Goal: Task Accomplishment & Management: Use online tool/utility

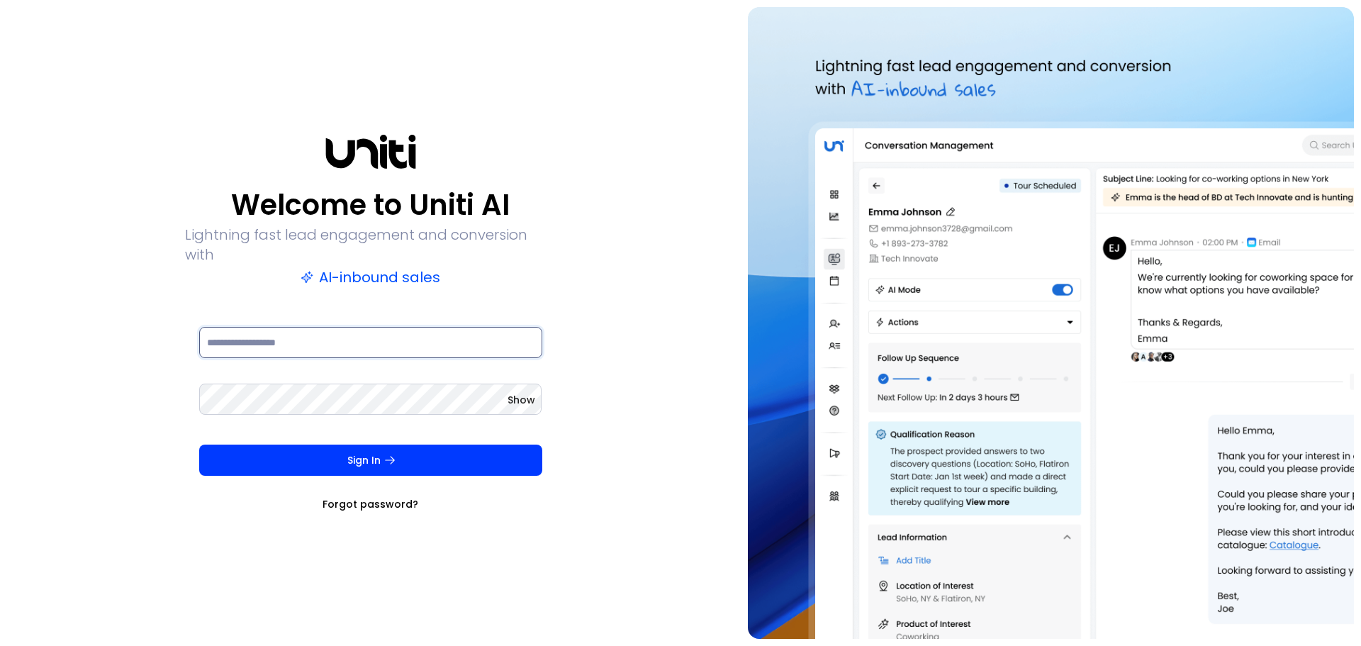
click at [227, 340] on input at bounding box center [370, 342] width 343 height 31
click at [186, 62] on div "Welcome to Uniti AI Lightning fast lead engagement and conversion with AI-inbou…" at bounding box center [370, 322] width 726 height 631
click at [231, 331] on input at bounding box center [370, 342] width 343 height 31
paste input "**********"
type input "**********"
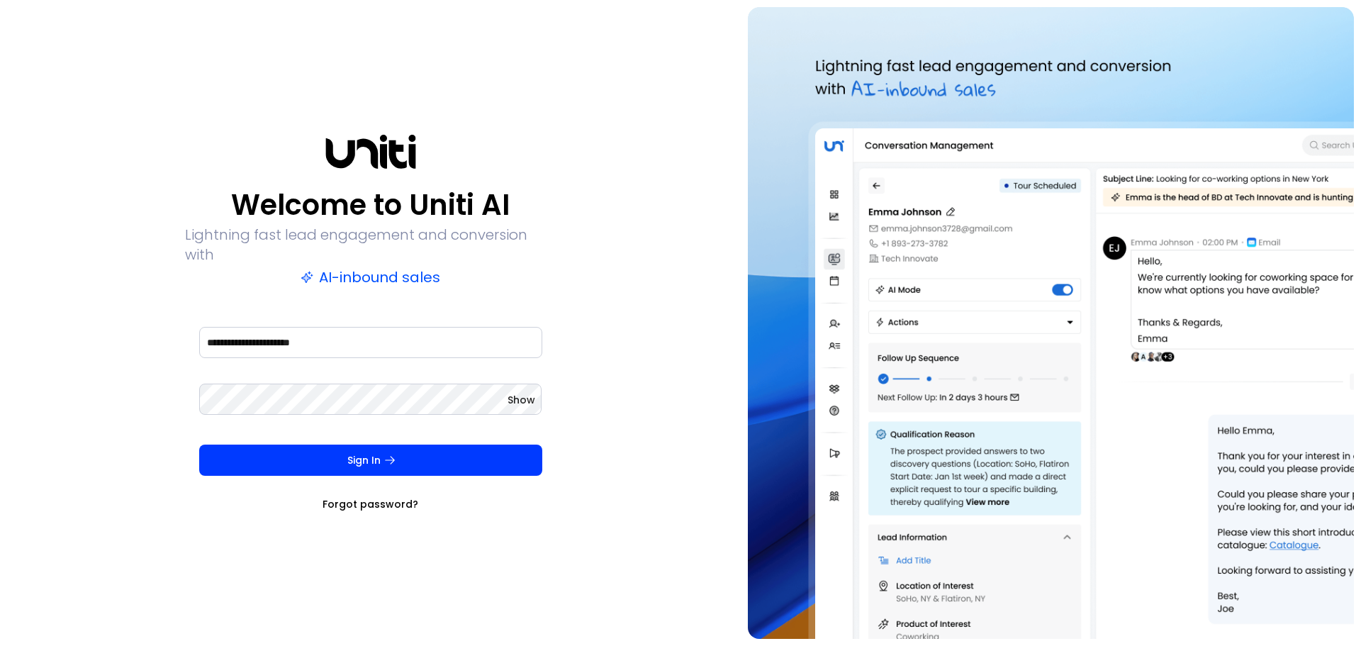
click at [305, 461] on button "Sign In" at bounding box center [370, 459] width 343 height 31
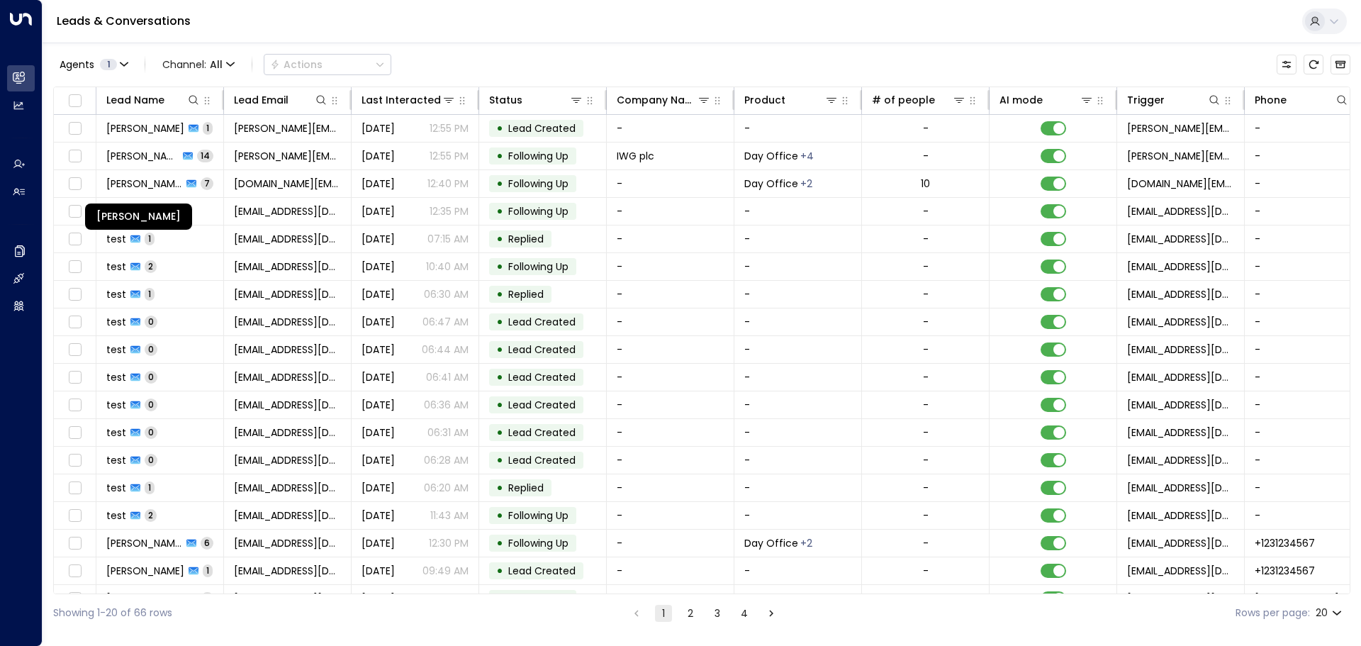
click at [137, 186] on span "[PERSON_NAME]" at bounding box center [144, 183] width 76 height 14
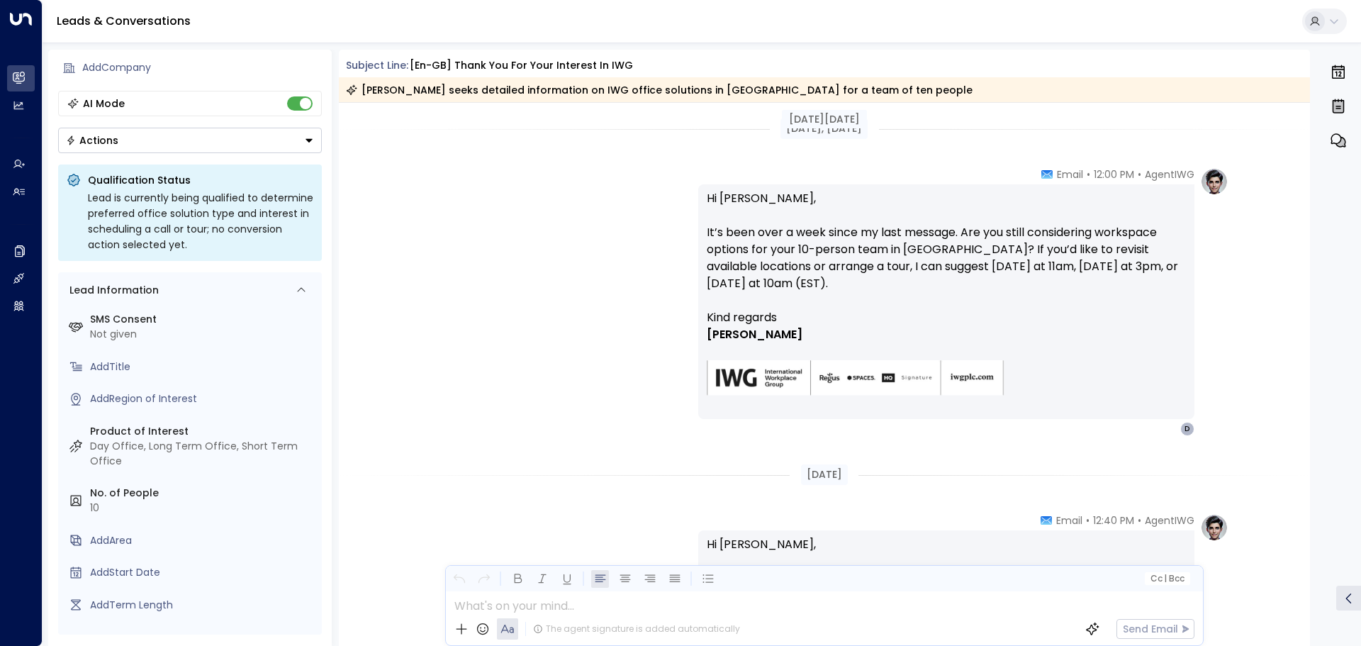
scroll to position [1982, 0]
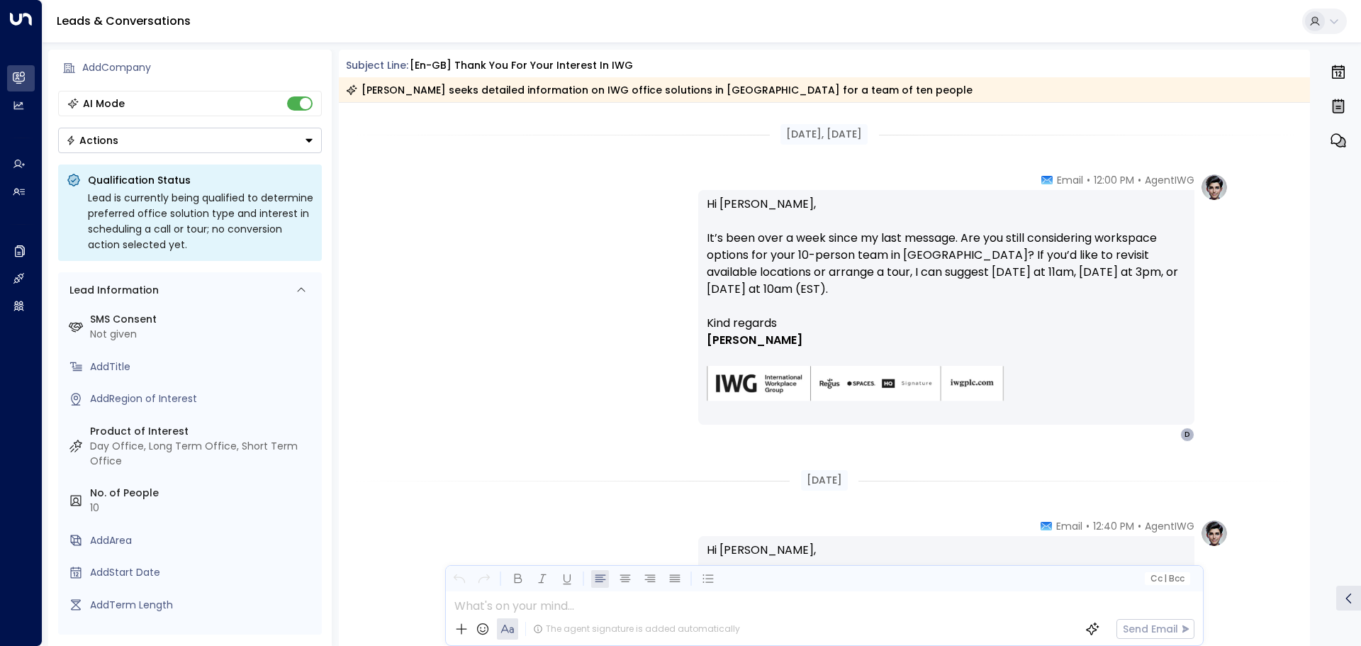
click at [129, 25] on link "Leads & Conversations" at bounding box center [124, 21] width 134 height 16
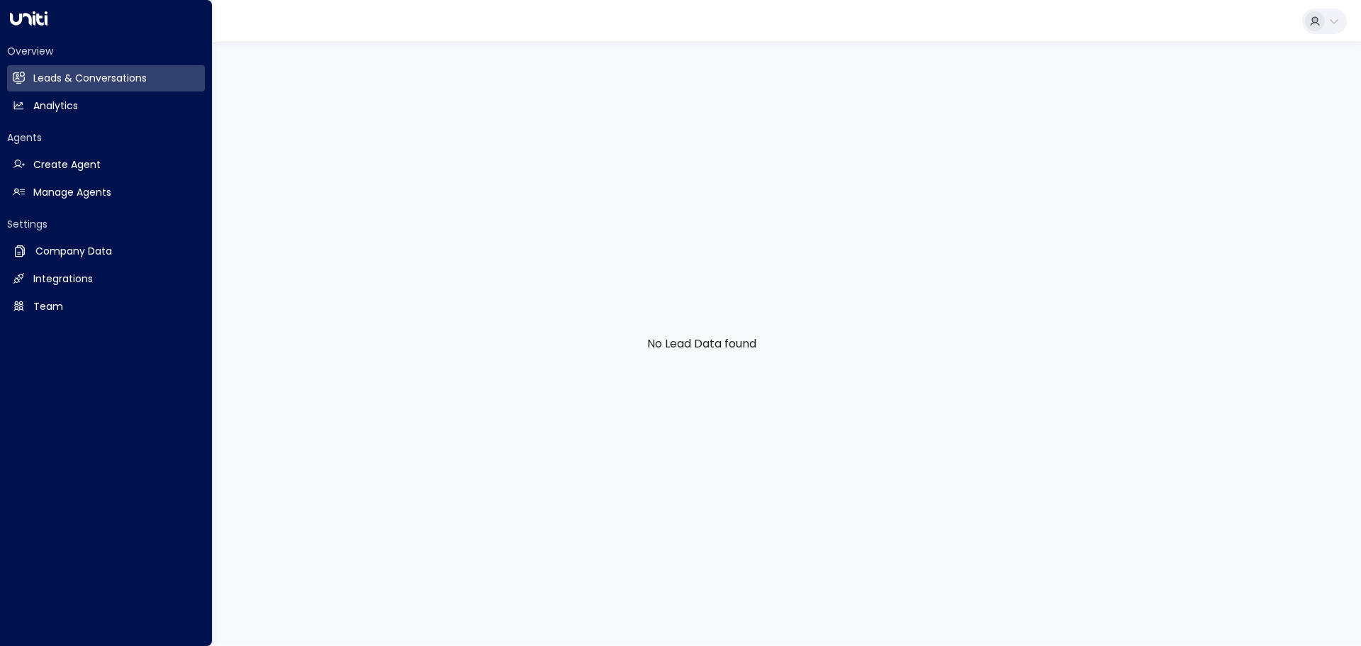
click at [86, 75] on h2 "Leads & Conversations" at bounding box center [89, 78] width 113 height 15
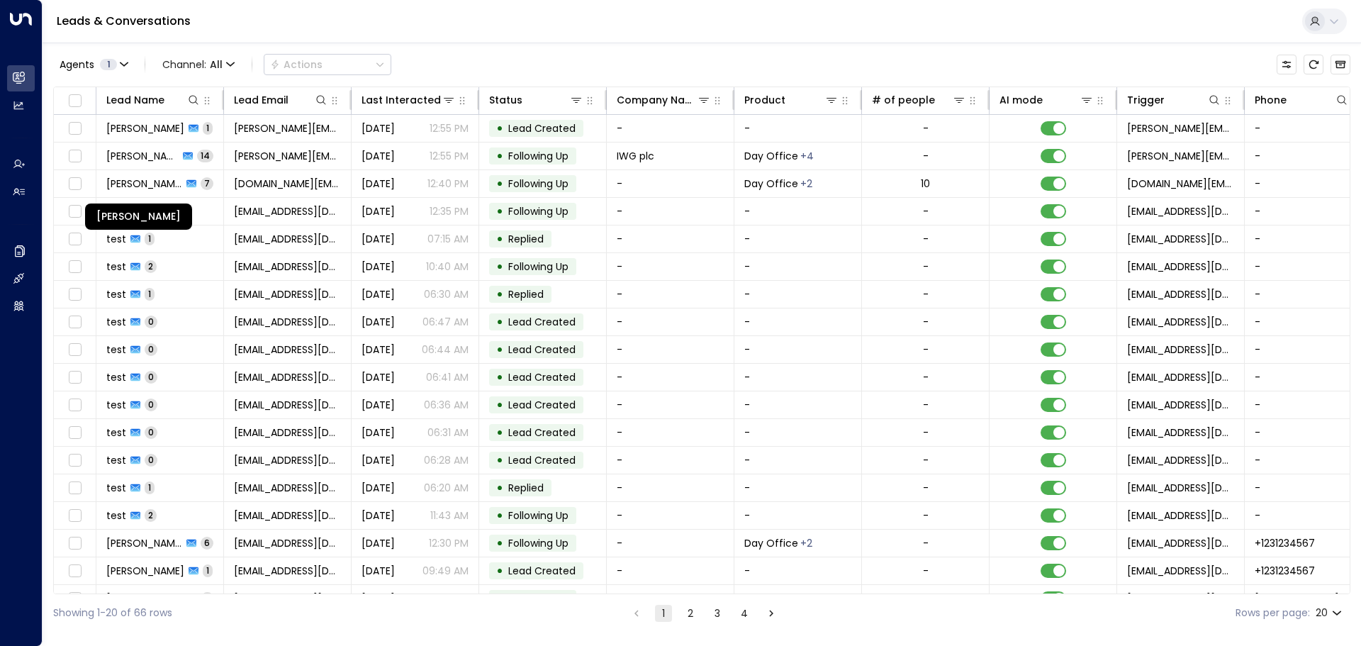
click at [155, 181] on span "[PERSON_NAME]" at bounding box center [144, 183] width 76 height 14
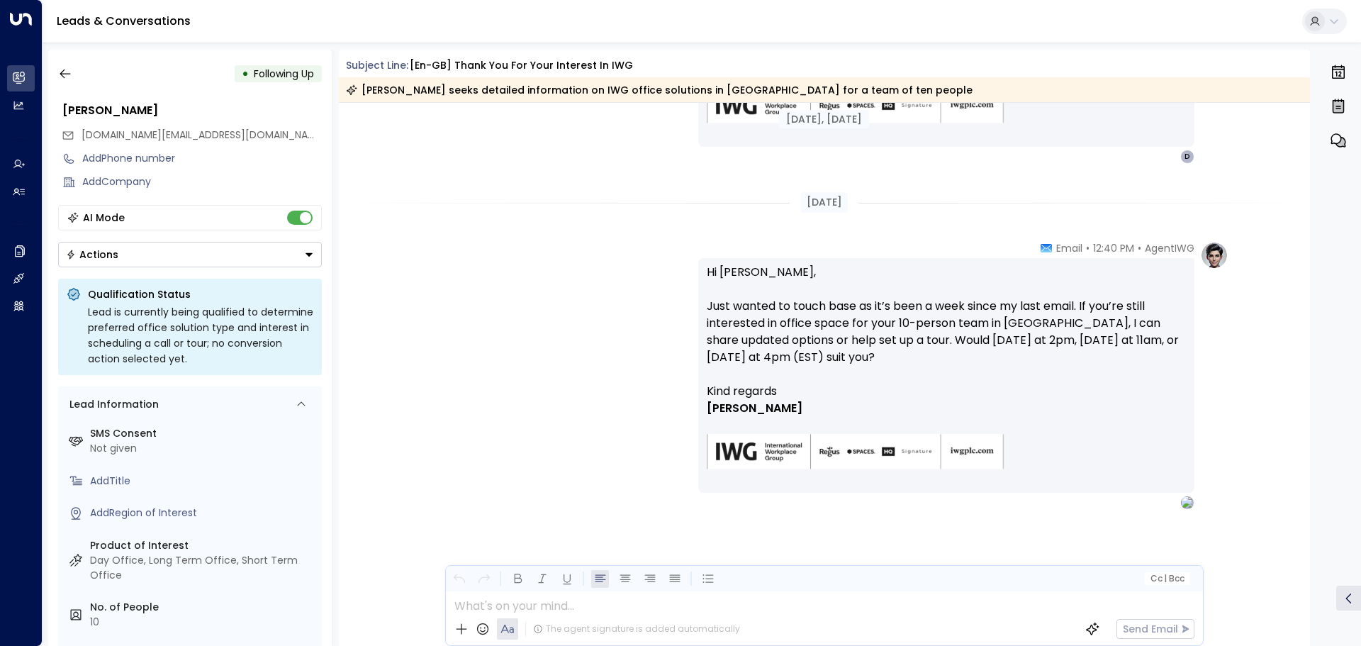
scroll to position [1804, 0]
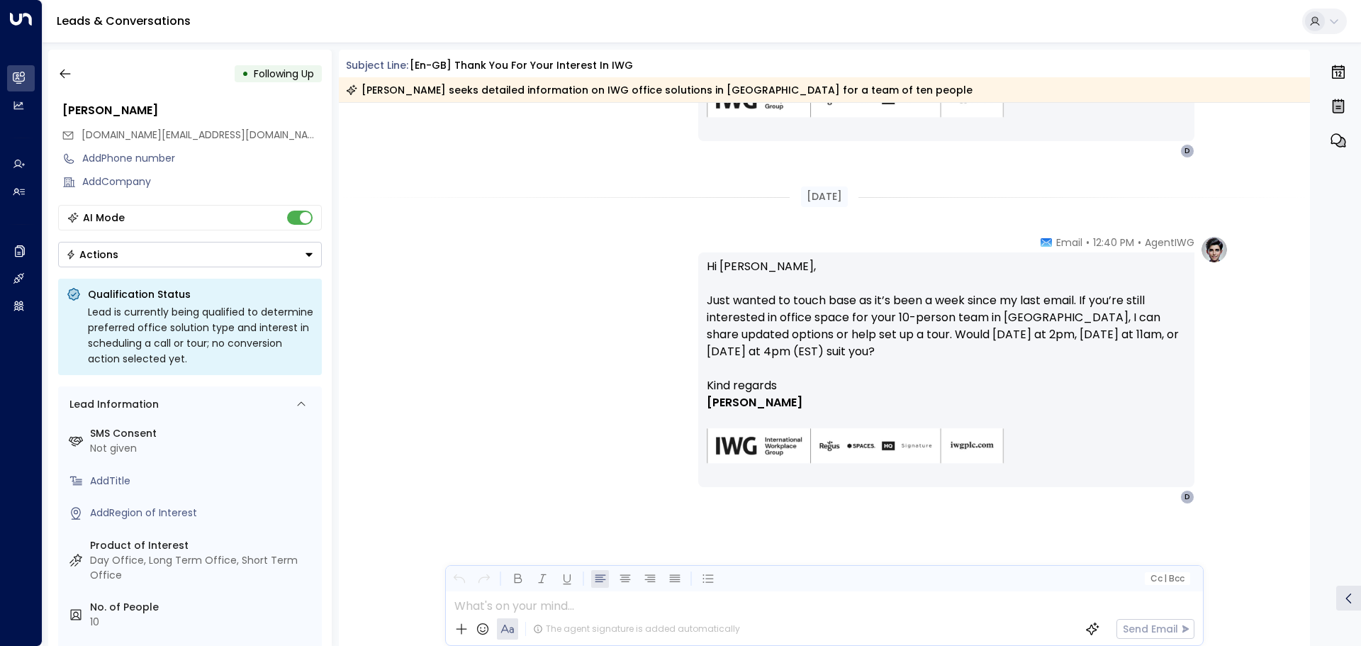
click at [64, 74] on icon "button" at bounding box center [65, 73] width 11 height 9
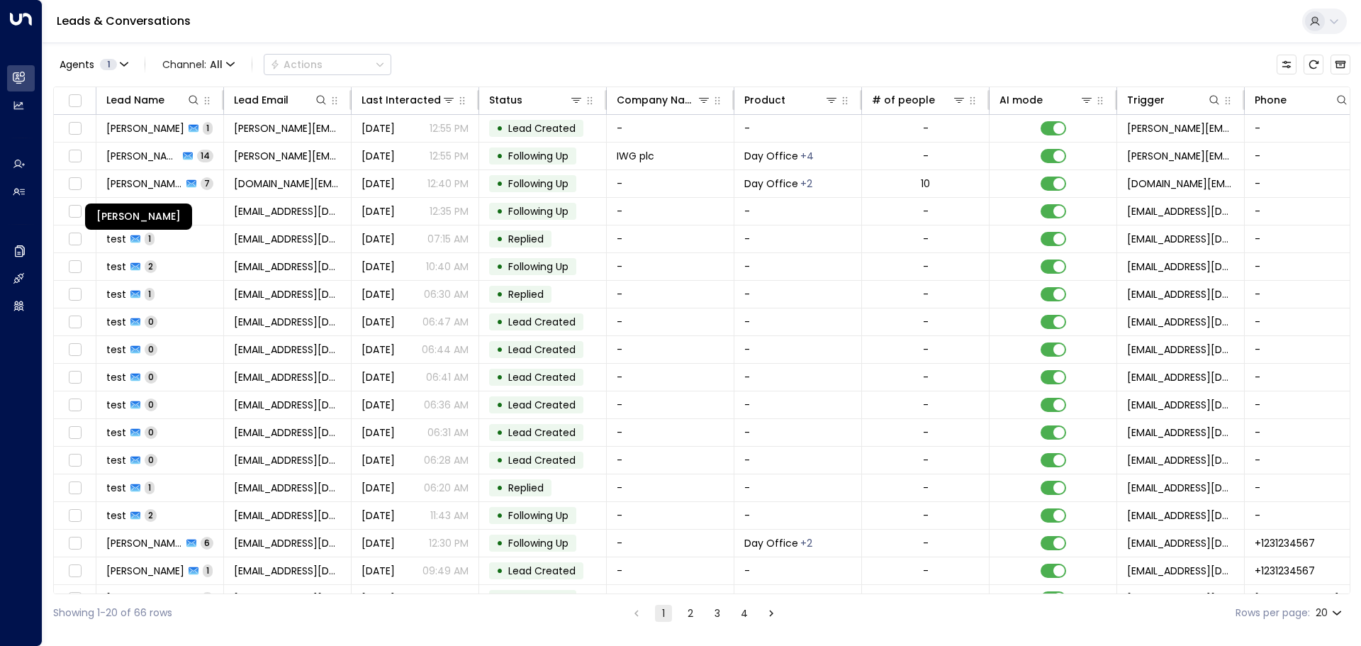
click at [142, 185] on span "[PERSON_NAME]" at bounding box center [144, 183] width 76 height 14
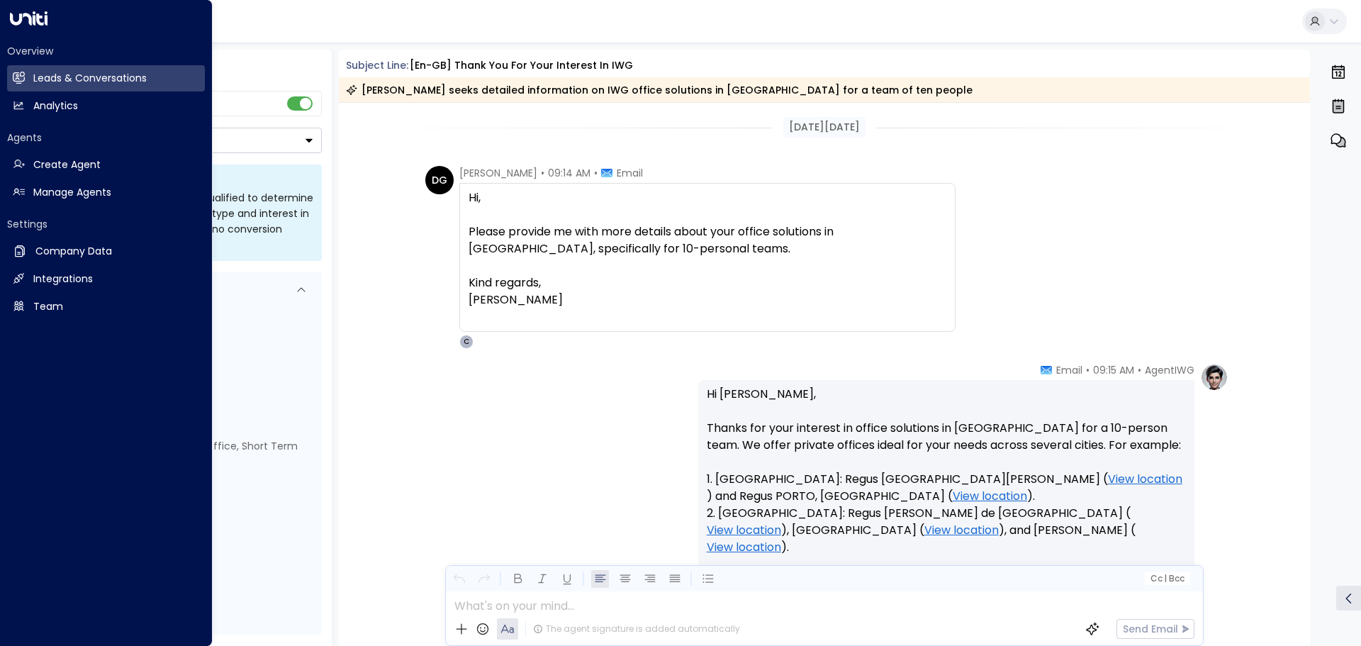
click at [54, 77] on h2 "Leads & Conversations" at bounding box center [89, 78] width 113 height 15
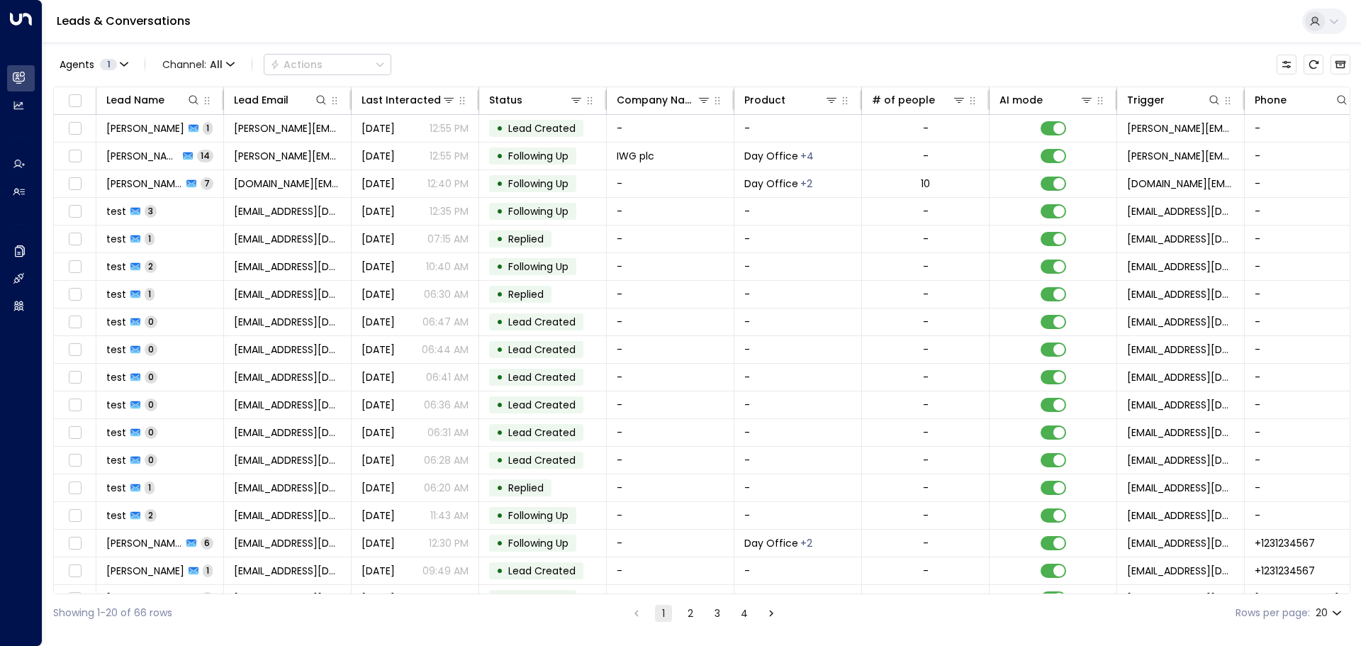
click at [276, 211] on span "[EMAIL_ADDRESS][DOMAIN_NAME]" at bounding box center [287, 211] width 107 height 14
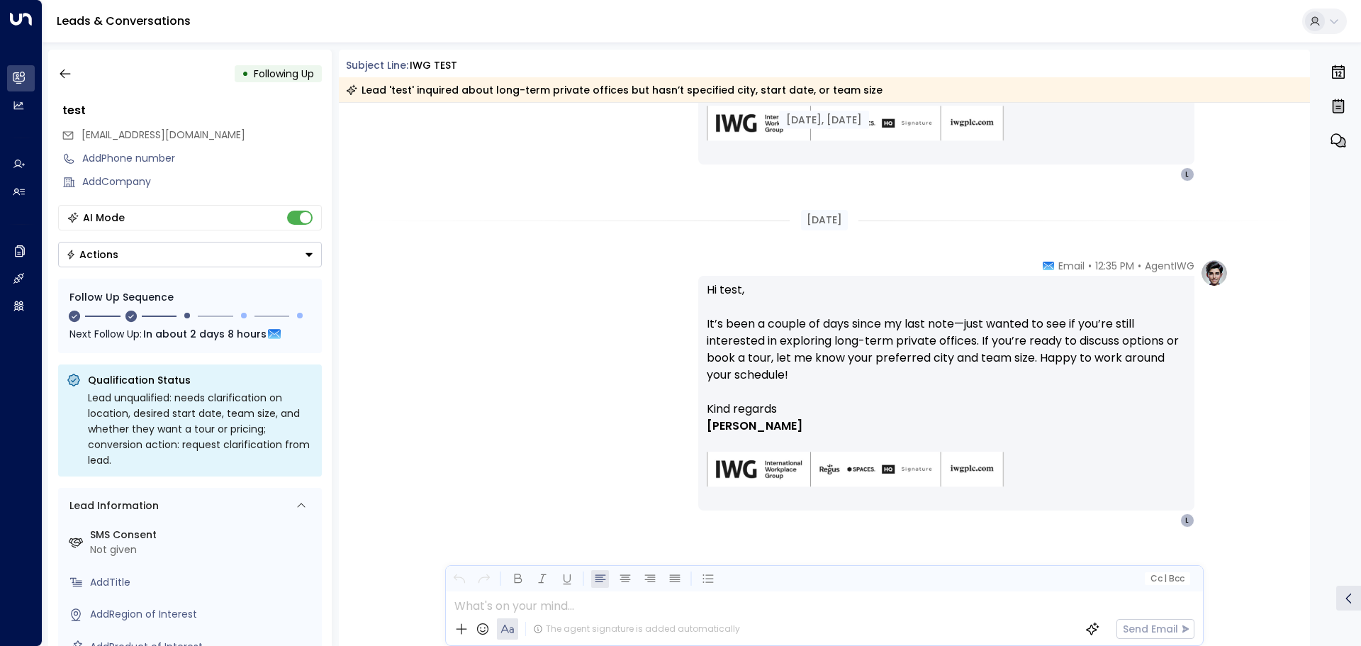
scroll to position [1208, 0]
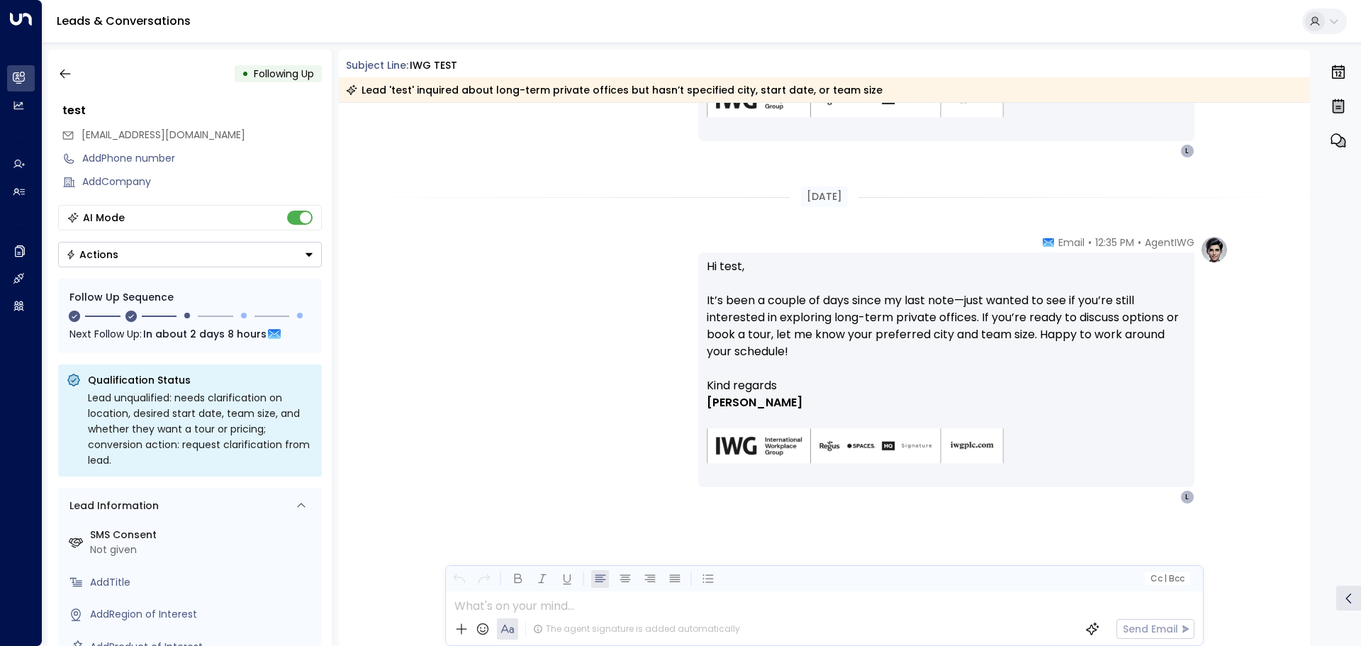
click at [72, 68] on icon "button" at bounding box center [65, 74] width 14 height 14
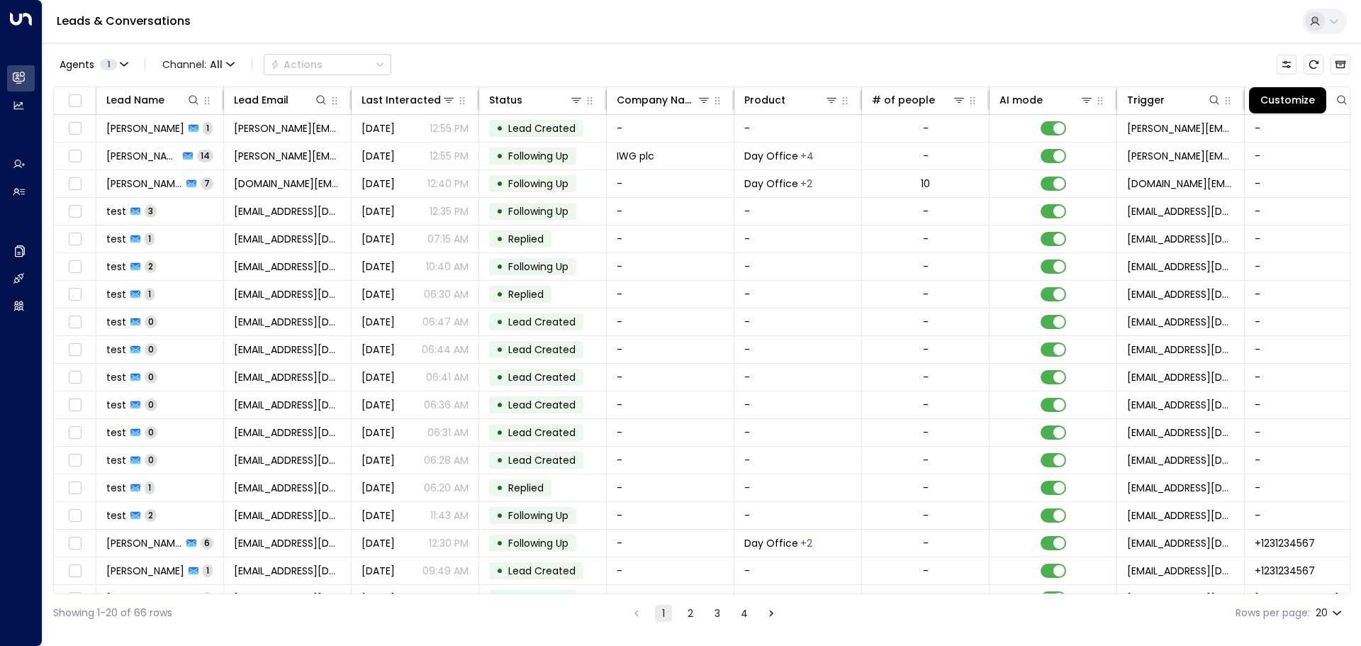
click at [1283, 70] on button "Customize" at bounding box center [1286, 65] width 20 height 20
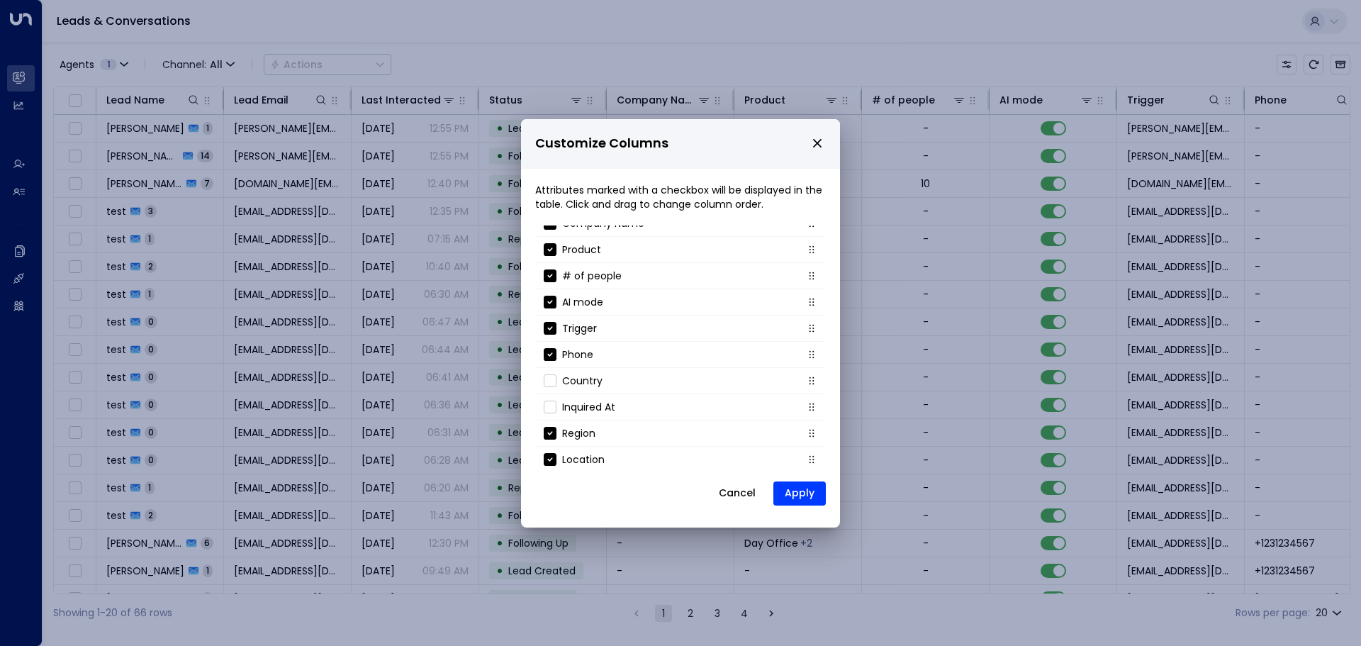
scroll to position [126, 0]
click at [746, 498] on button "Cancel" at bounding box center [737, 494] width 61 height 26
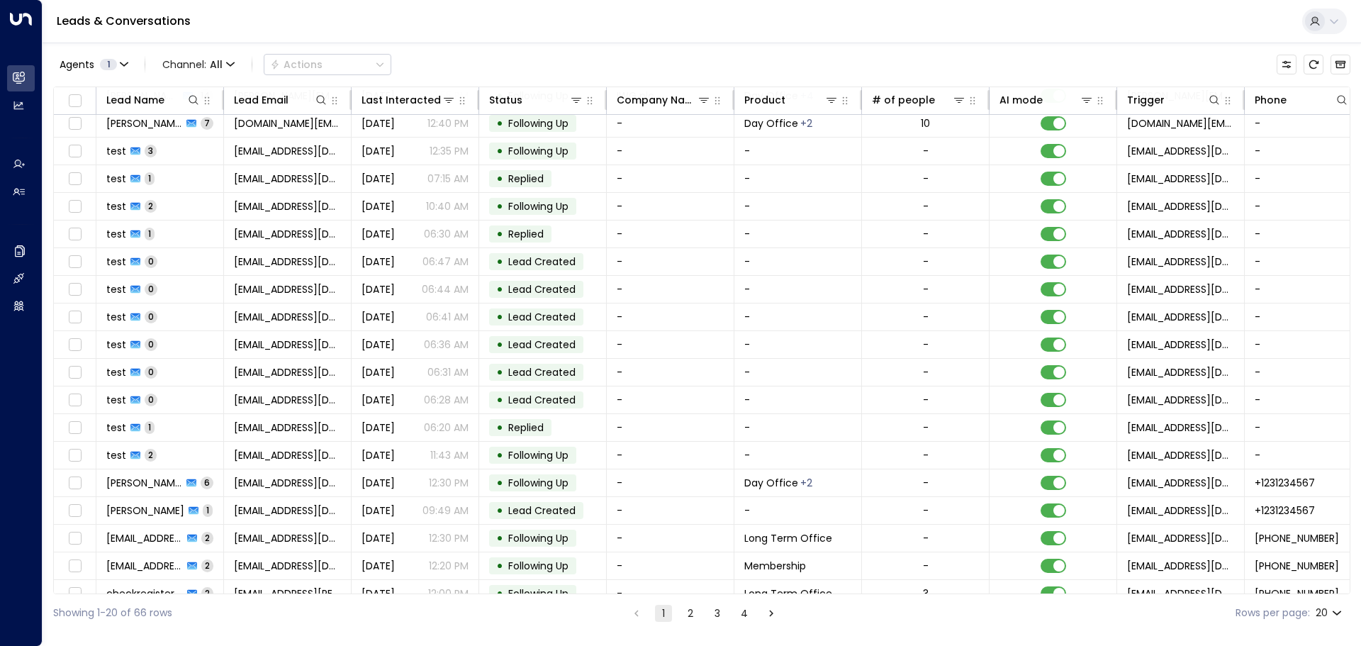
scroll to position [79, 0]
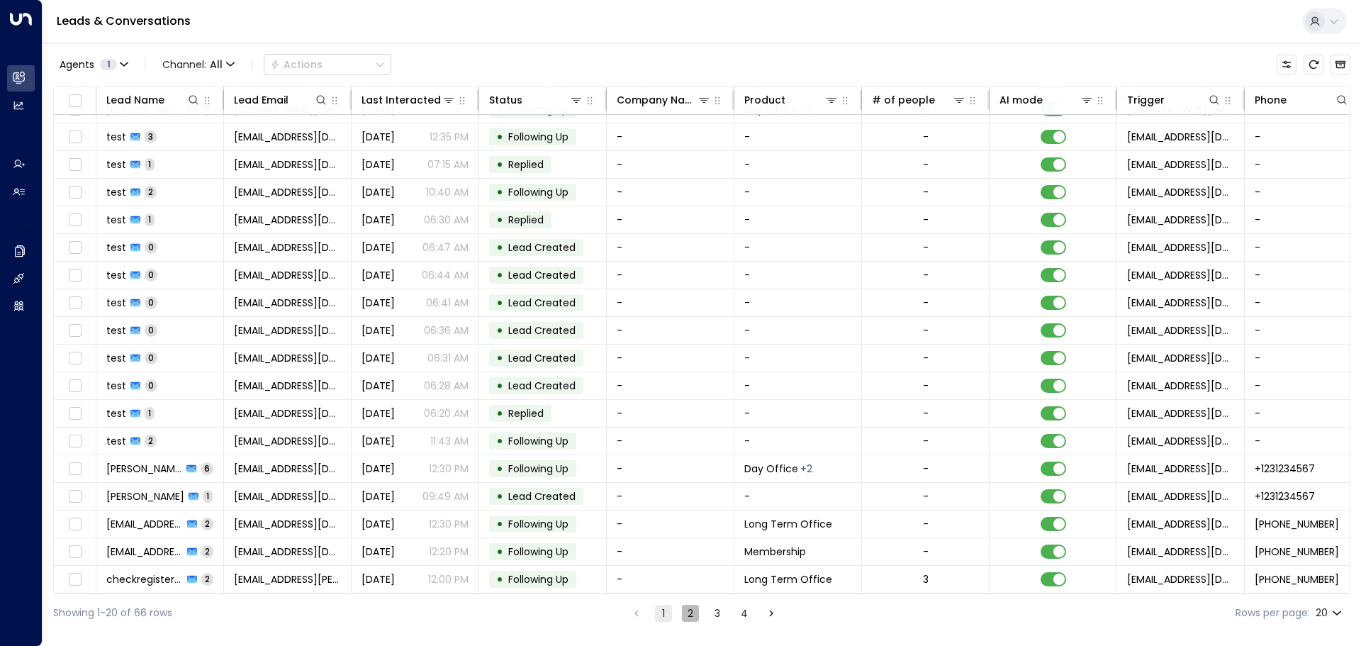
click at [685, 614] on button "2" at bounding box center [690, 613] width 17 height 17
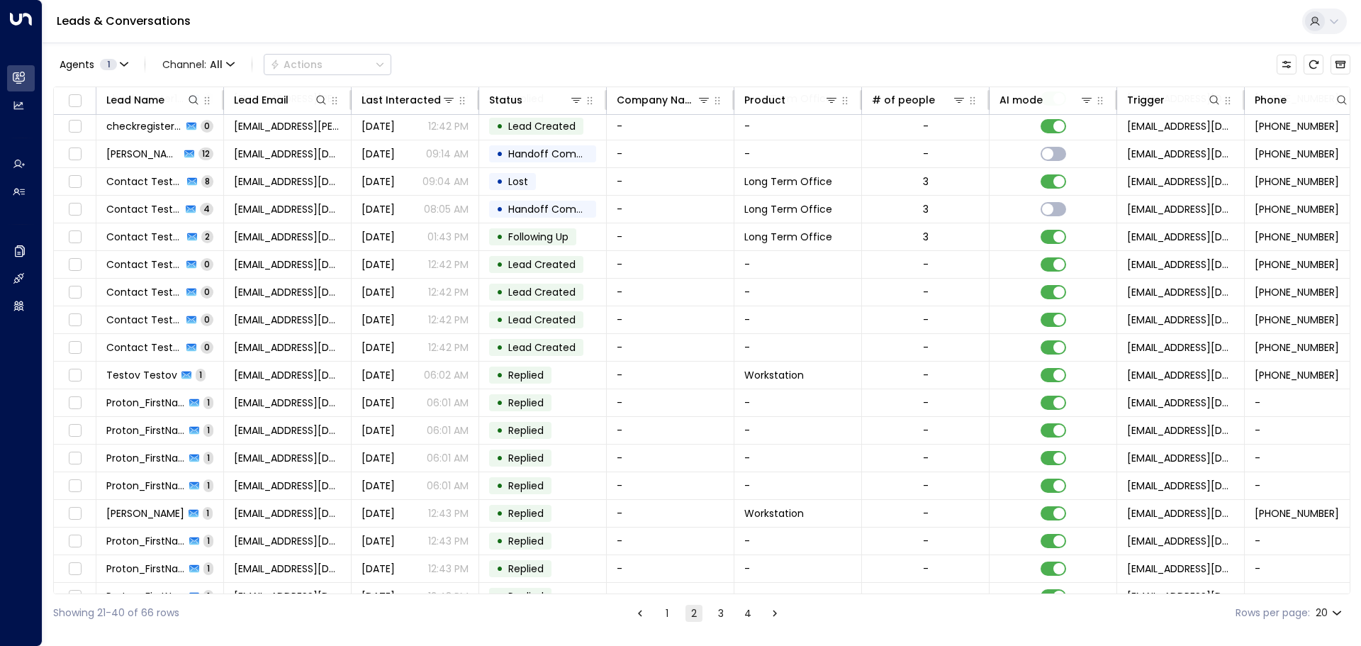
scroll to position [79, 0]
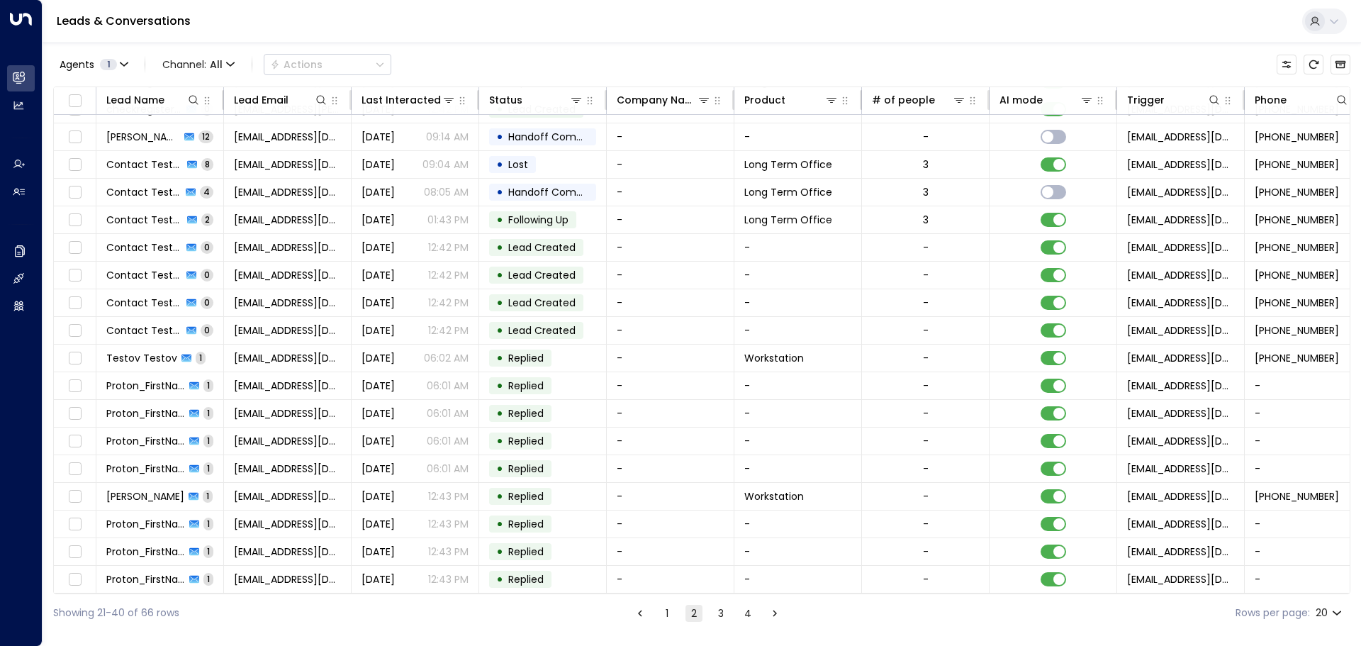
click at [393, 106] on div "Last Interacted" at bounding box center [400, 99] width 79 height 17
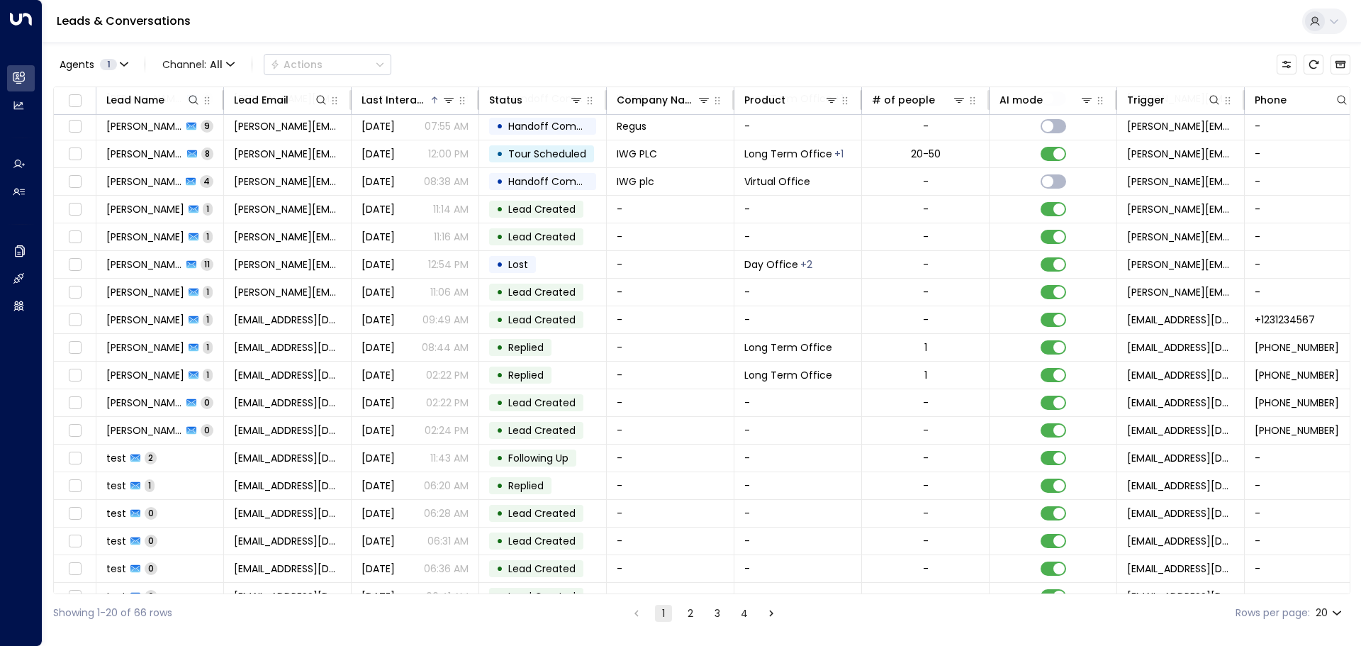
scroll to position [79, 0]
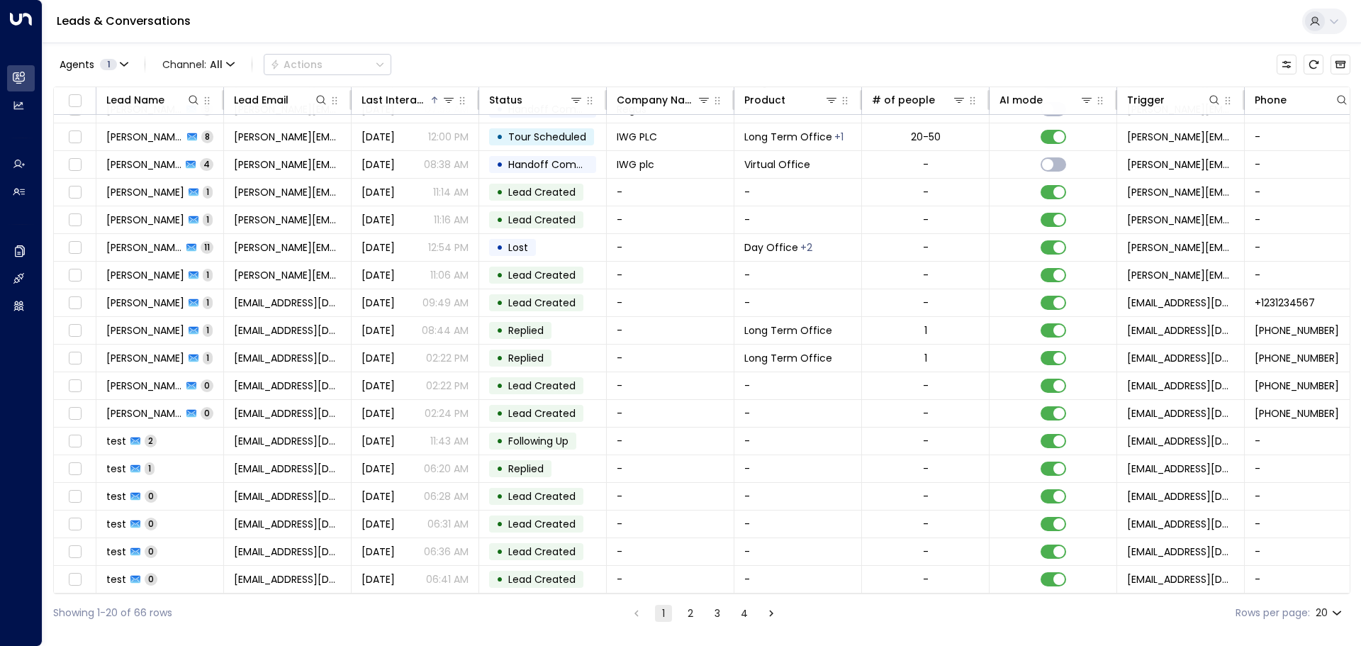
click at [393, 106] on div "Last Interacted" at bounding box center [394, 99] width 67 height 17
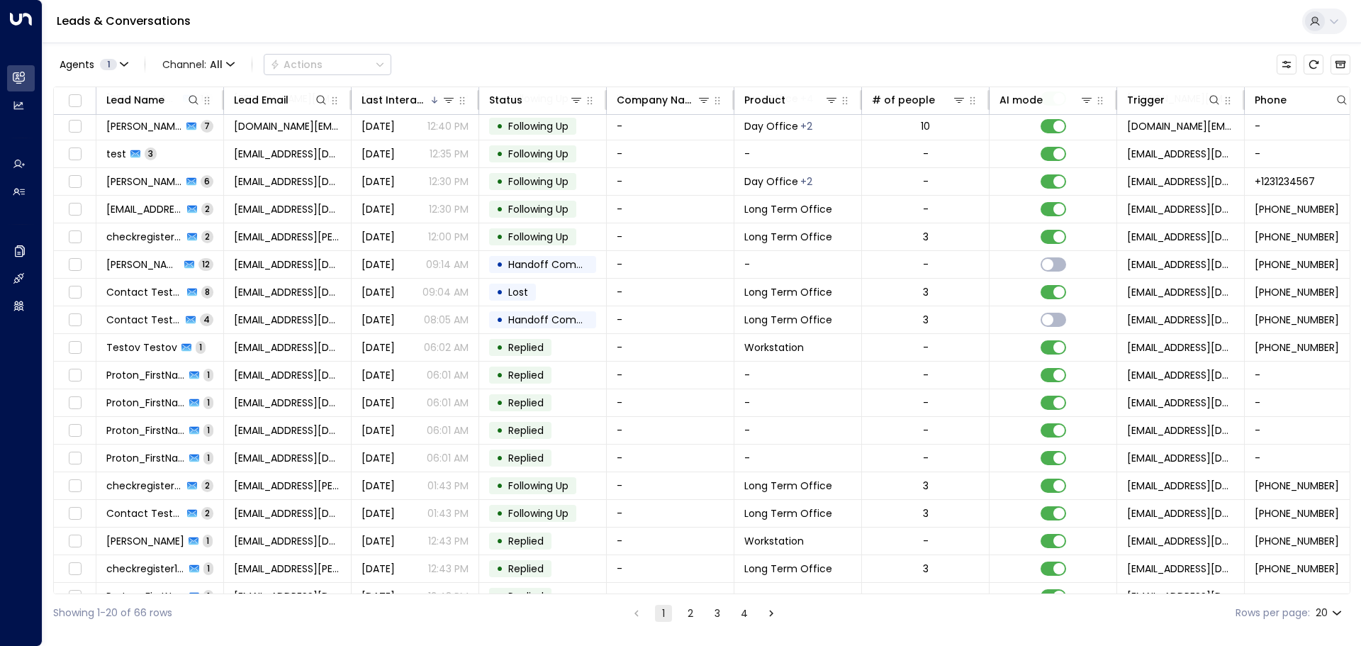
scroll to position [79, 0]
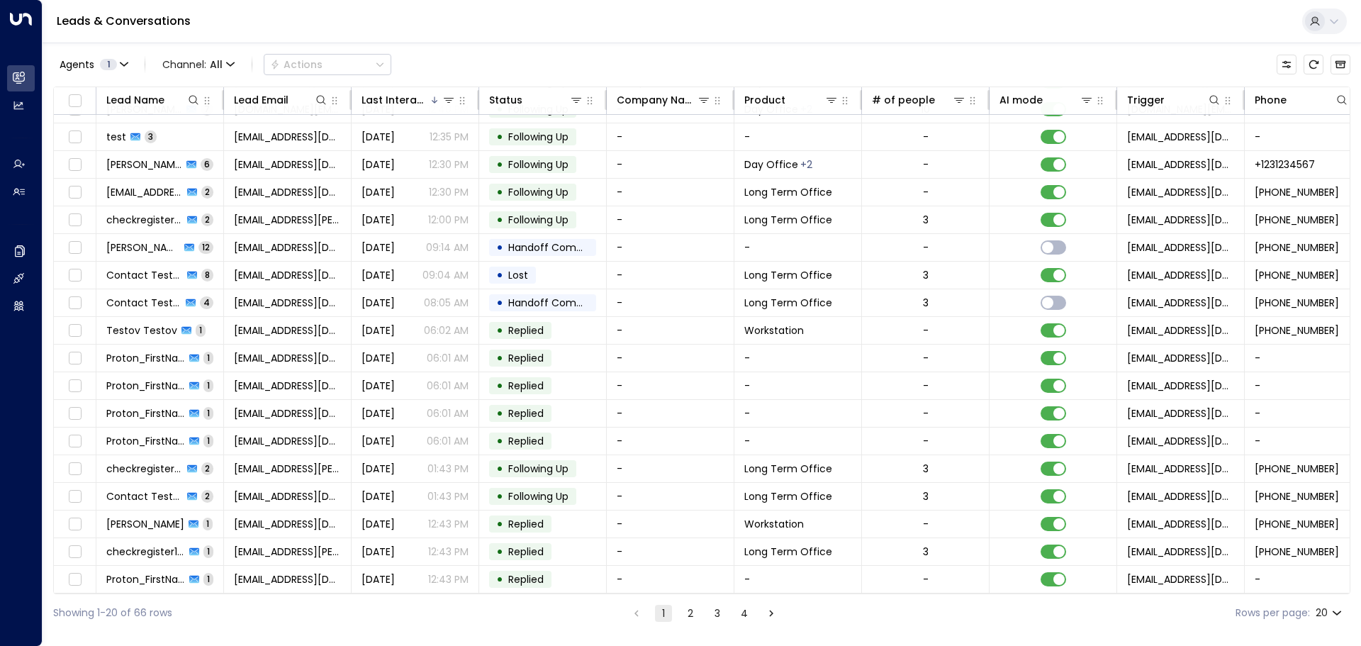
click at [159, 245] on span "[PERSON_NAME]" at bounding box center [143, 247] width 74 height 14
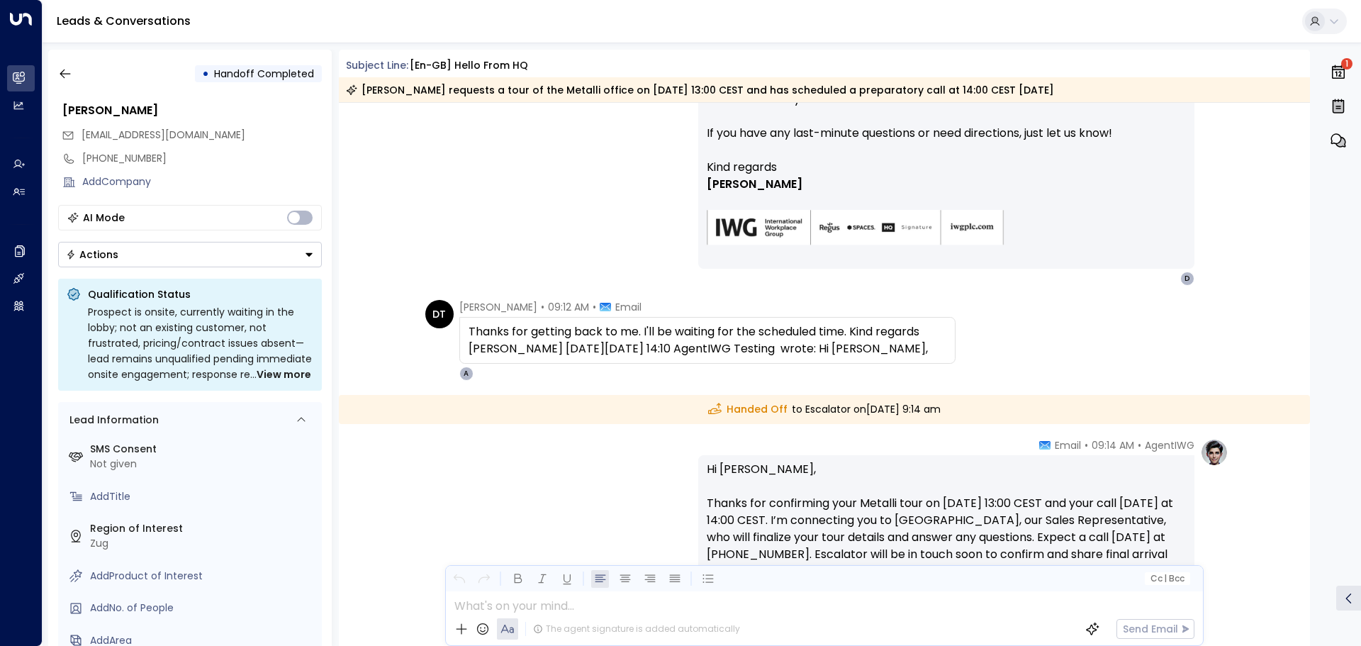
scroll to position [3106, 0]
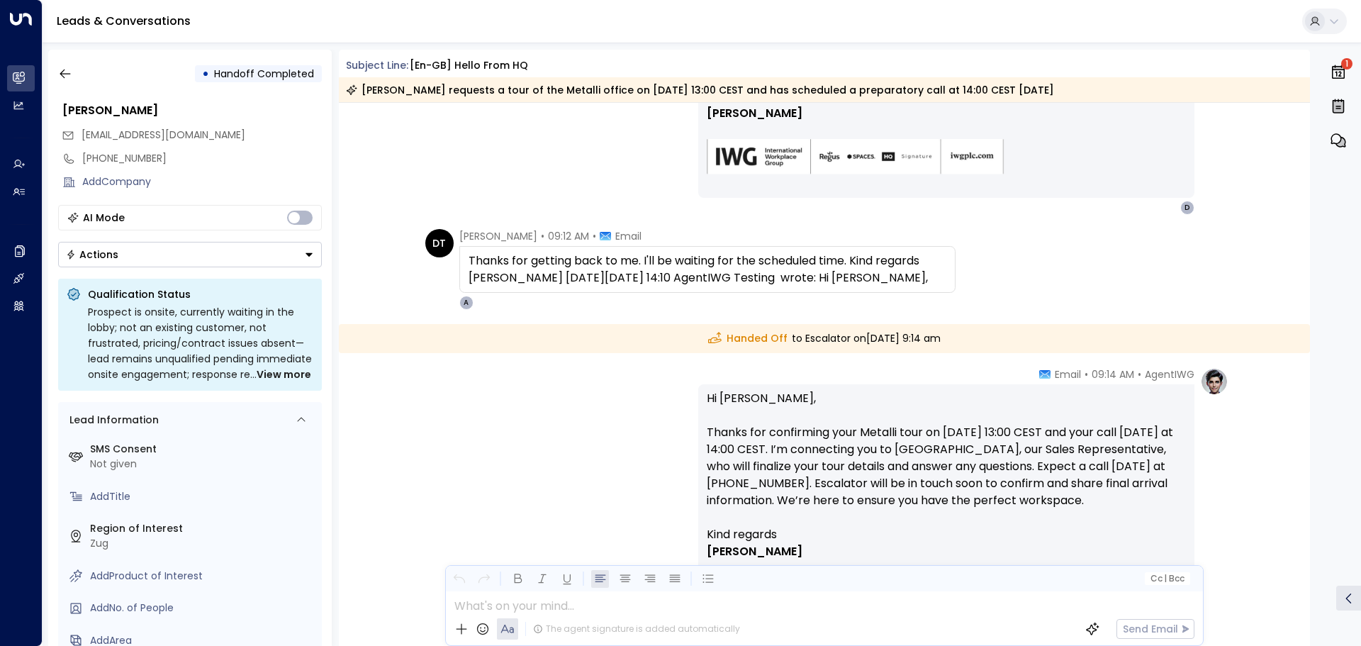
click at [291, 369] on span "View more" at bounding box center [284, 374] width 55 height 16
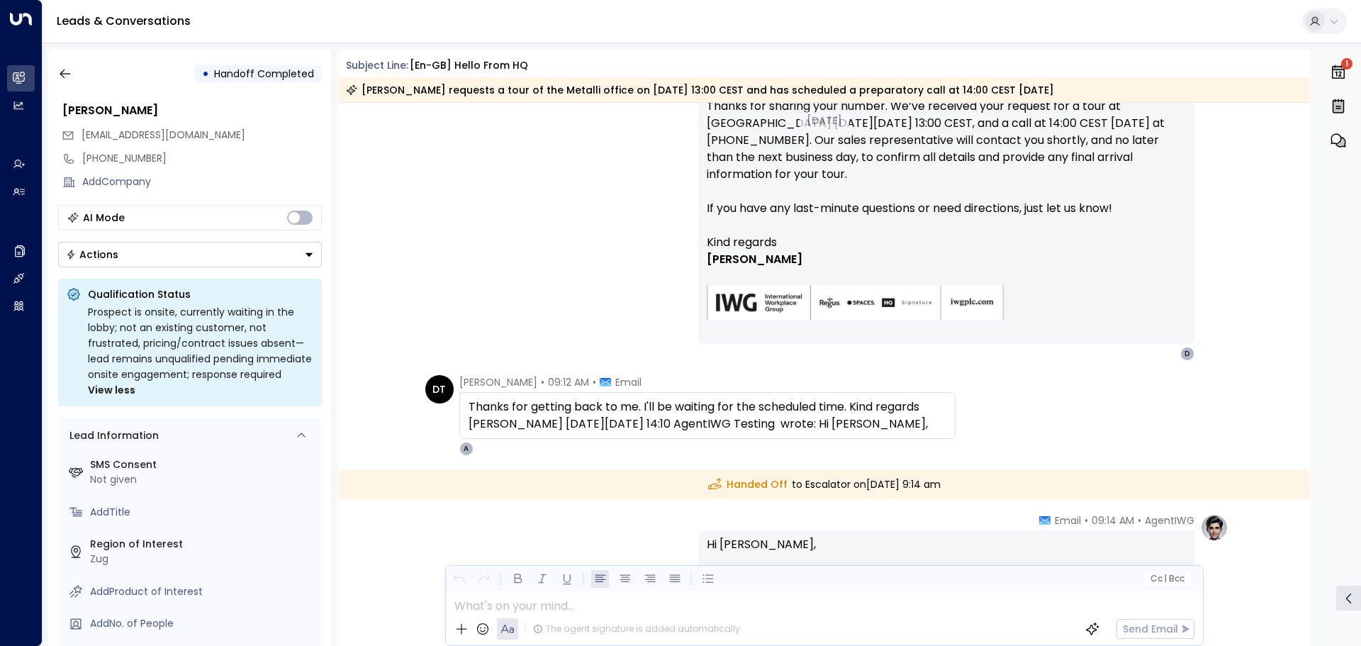
scroll to position [2859, 0]
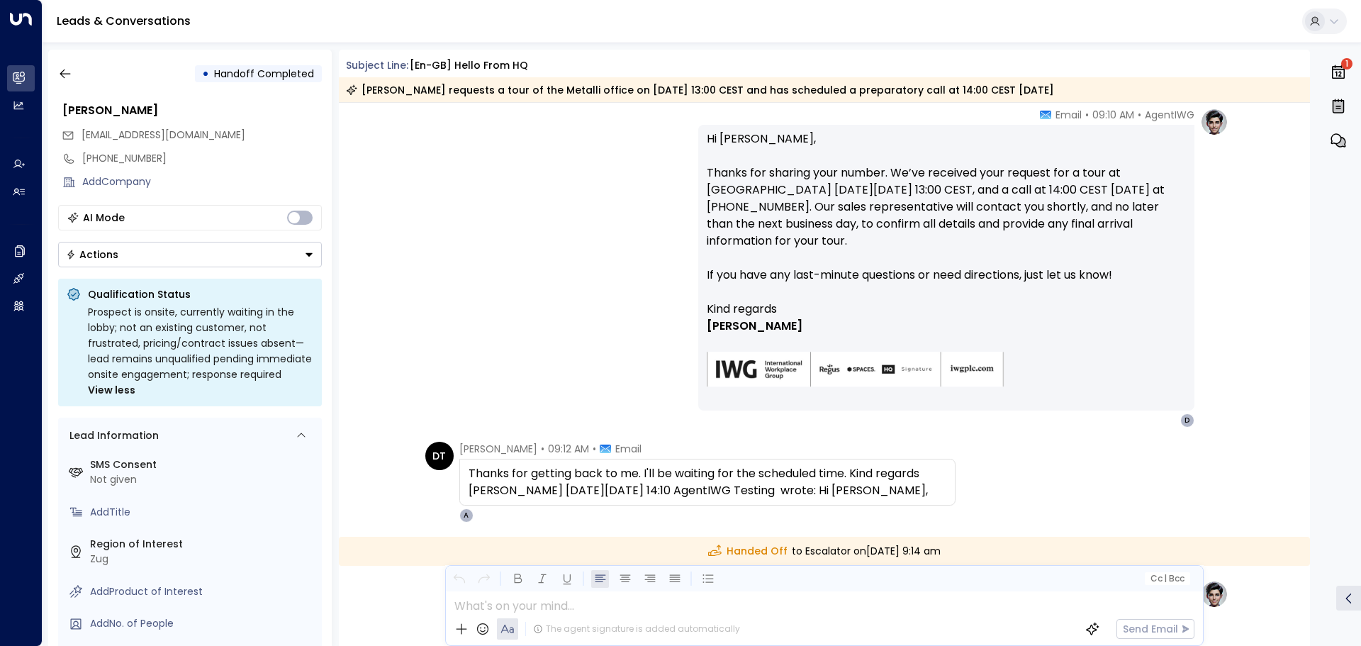
click at [1342, 104] on icon "button" at bounding box center [1338, 107] width 11 height 12
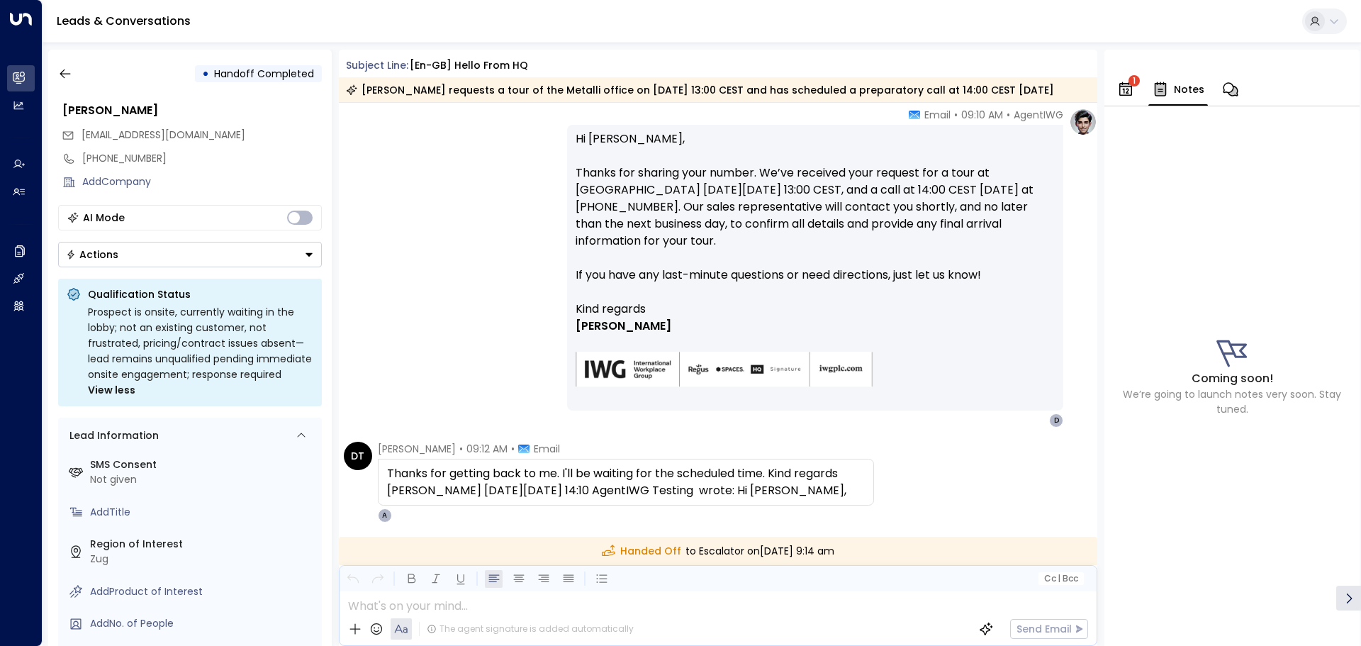
click at [1125, 90] on icon "button" at bounding box center [1125, 89] width 17 height 17
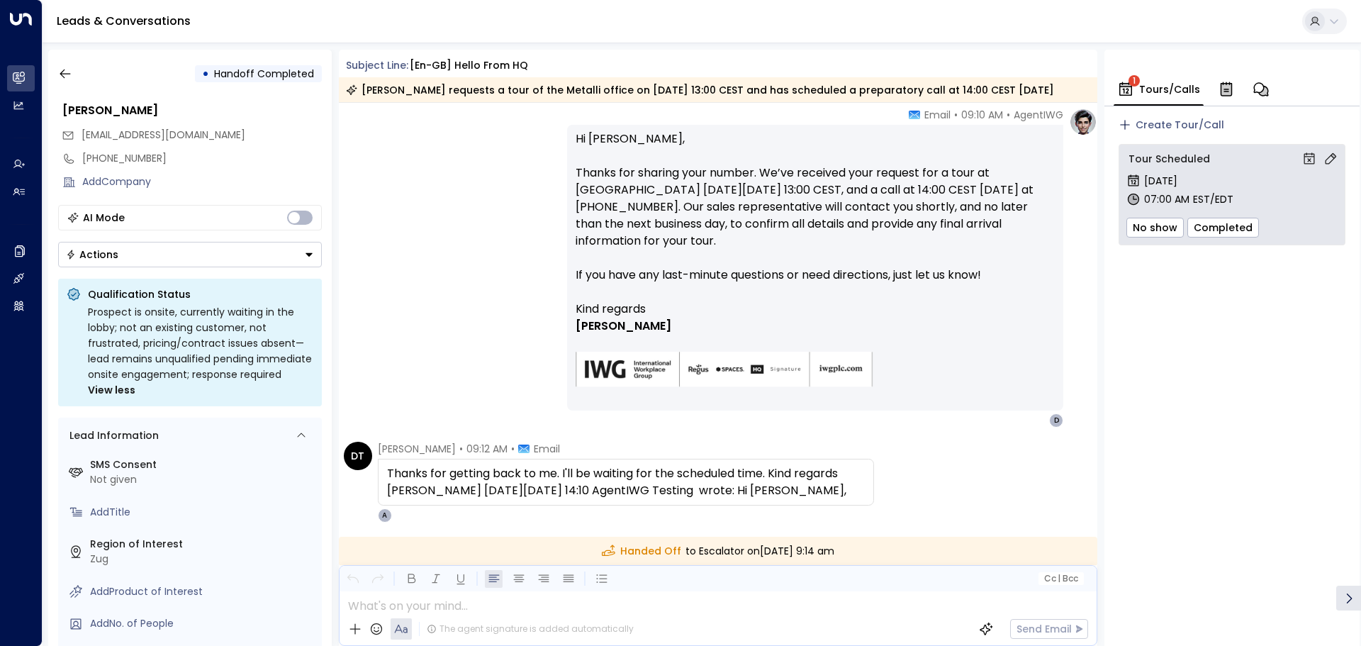
click at [1254, 93] on icon "button" at bounding box center [1260, 89] width 17 height 17
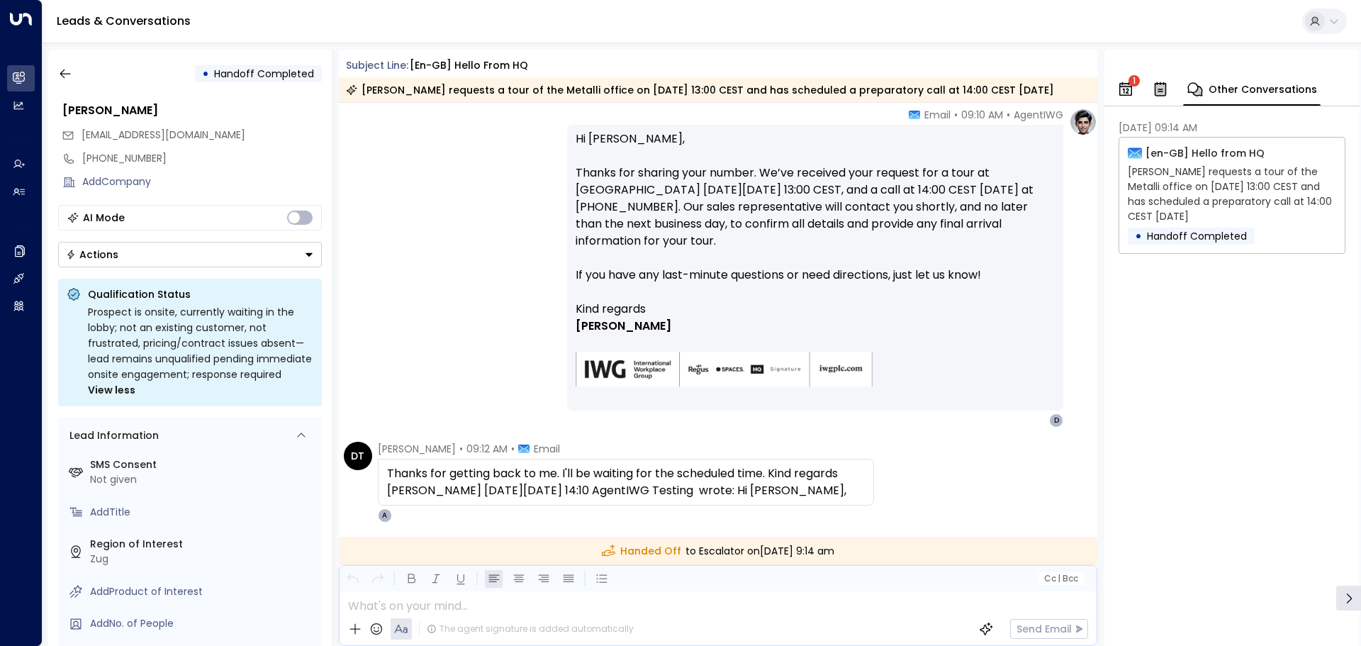
click at [1165, 89] on icon "button" at bounding box center [1160, 89] width 12 height 14
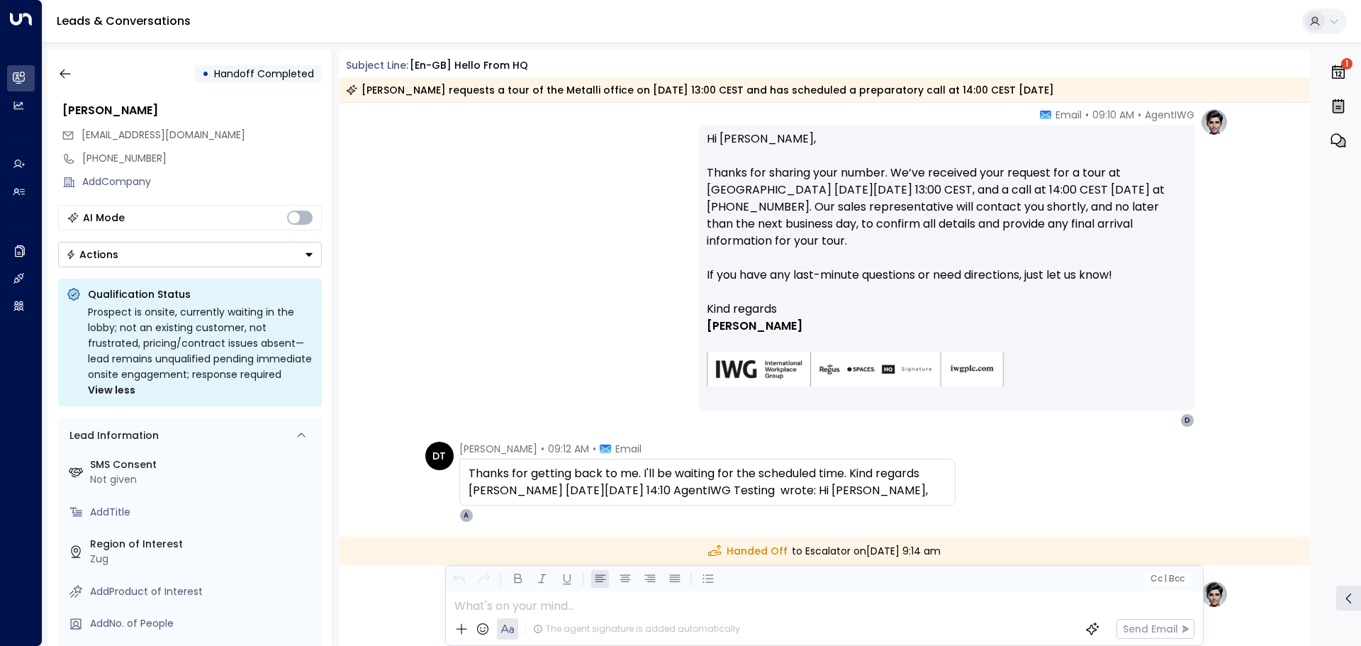
click at [1335, 21] on icon at bounding box center [1333, 21] width 11 height 11
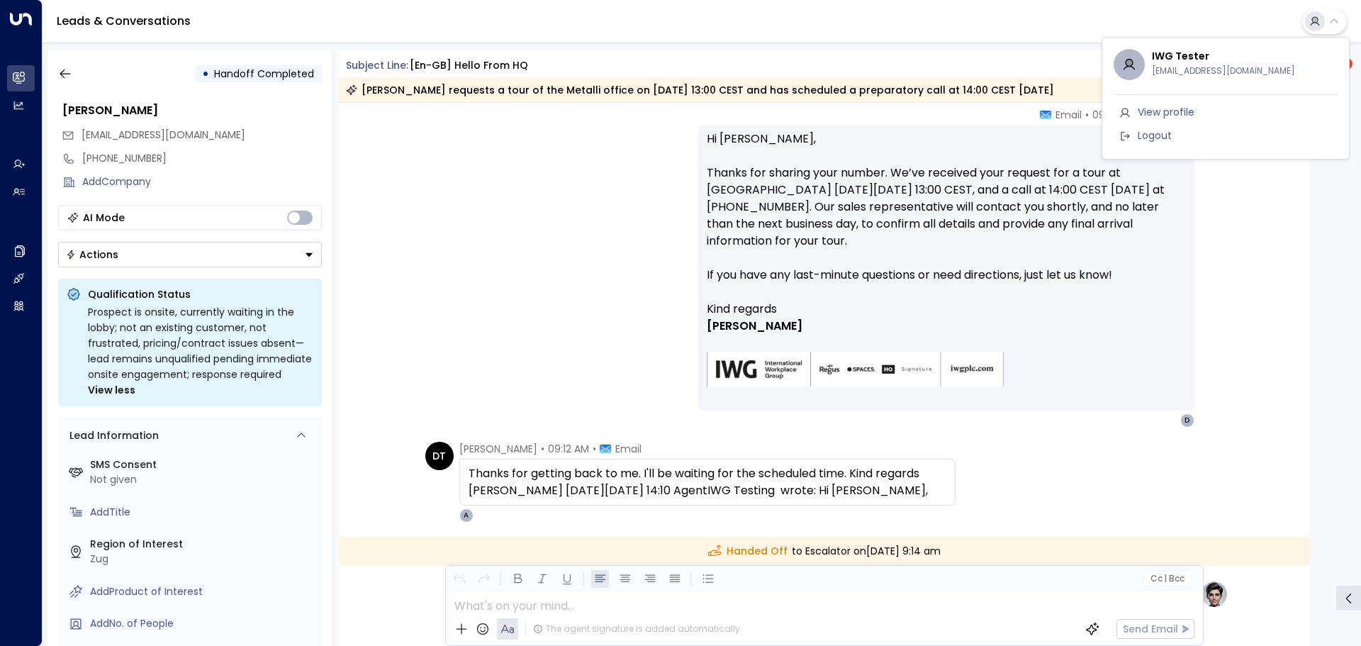
click at [592, 188] on div at bounding box center [680, 323] width 1361 height 646
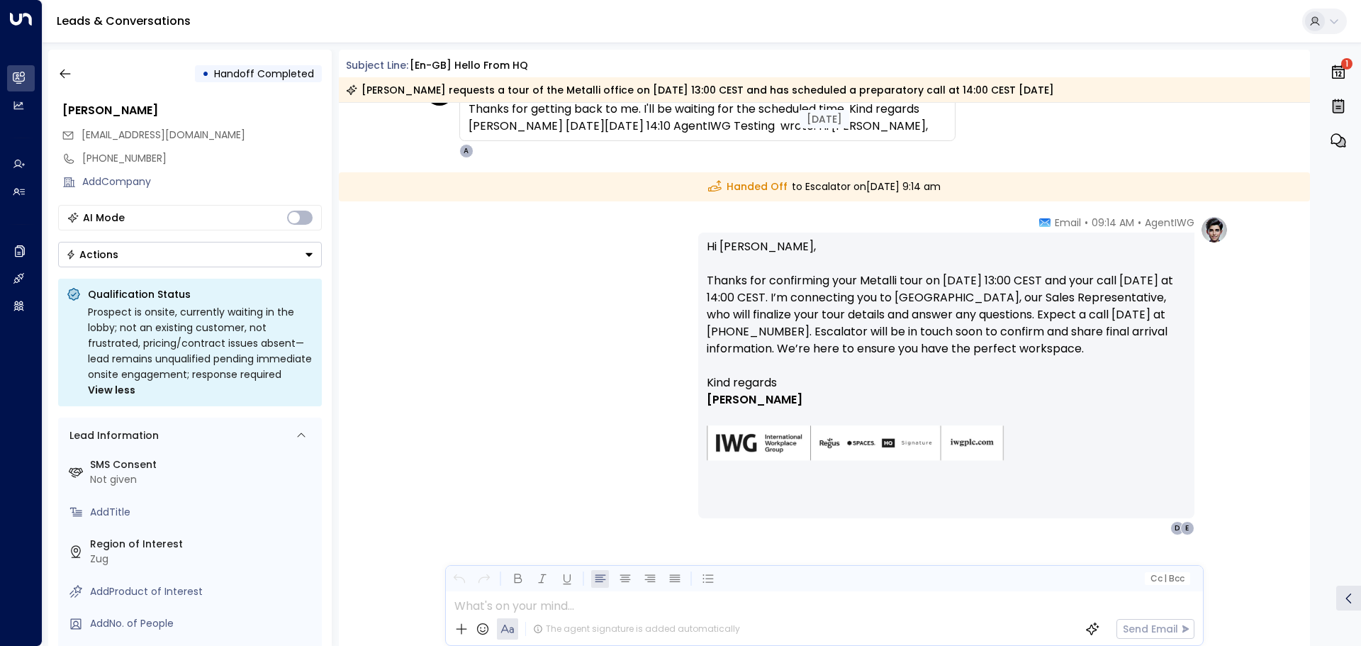
scroll to position [2835, 0]
